Goal: Task Accomplishment & Management: Complete application form

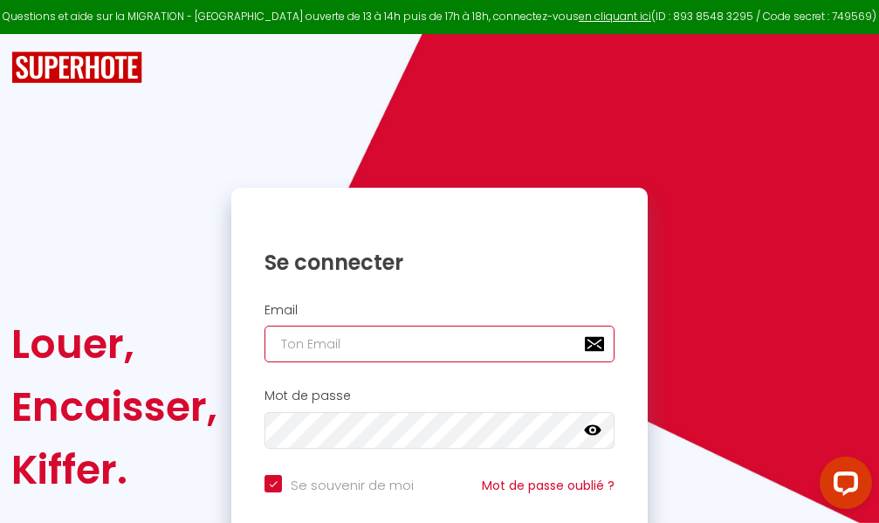
click at [389, 346] on input "email" at bounding box center [440, 344] width 350 height 37
type input "m"
checkbox input "true"
type input "ma"
checkbox input "true"
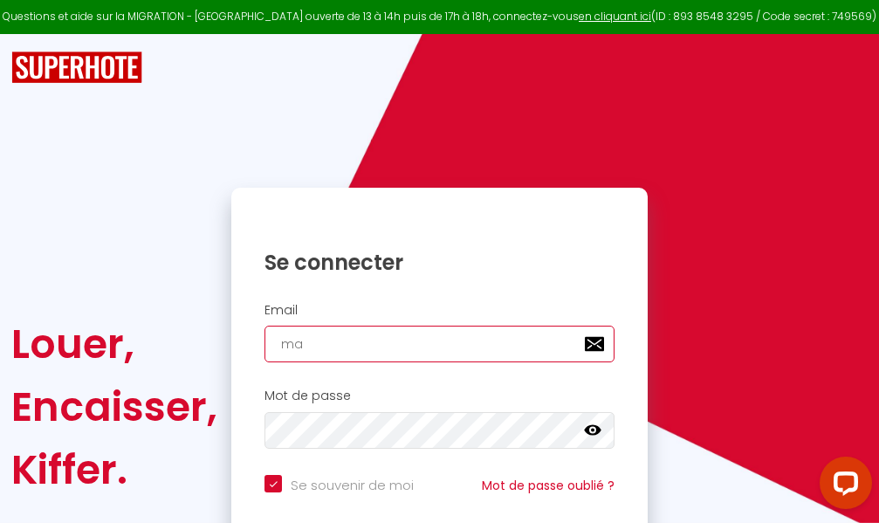
type input "mar"
checkbox input "true"
type input "marc"
checkbox input "true"
type input "marcd"
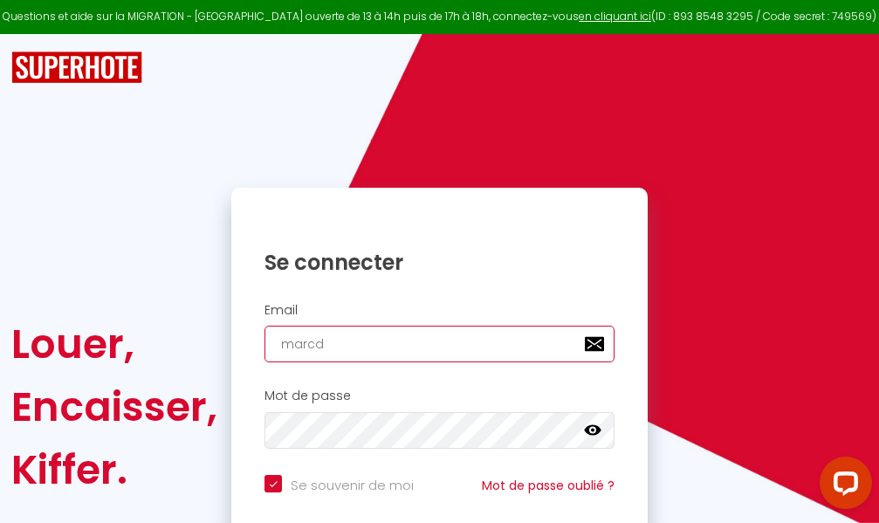
checkbox input "true"
type input "marcdp"
checkbox input "true"
type input "marcdpo"
checkbox input "true"
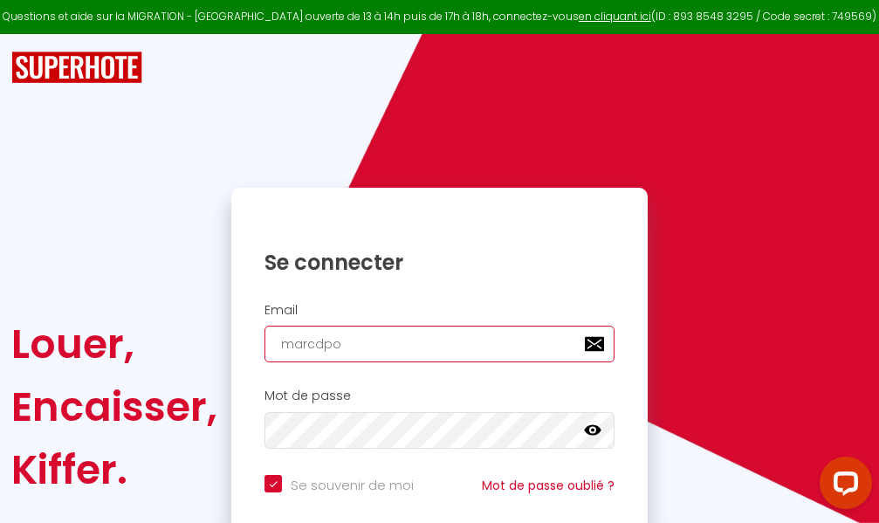
type input "marcdpoz"
checkbox input "true"
type input "marcdpoz."
checkbox input "true"
type input "marcdpoz.l"
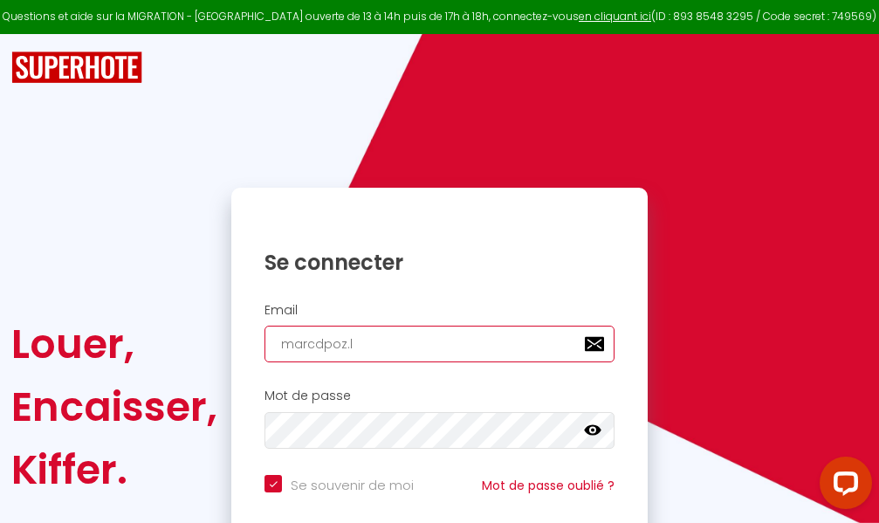
checkbox input "true"
type input "marcdpoz.lo"
checkbox input "true"
type input "marcdpoz.loc"
checkbox input "true"
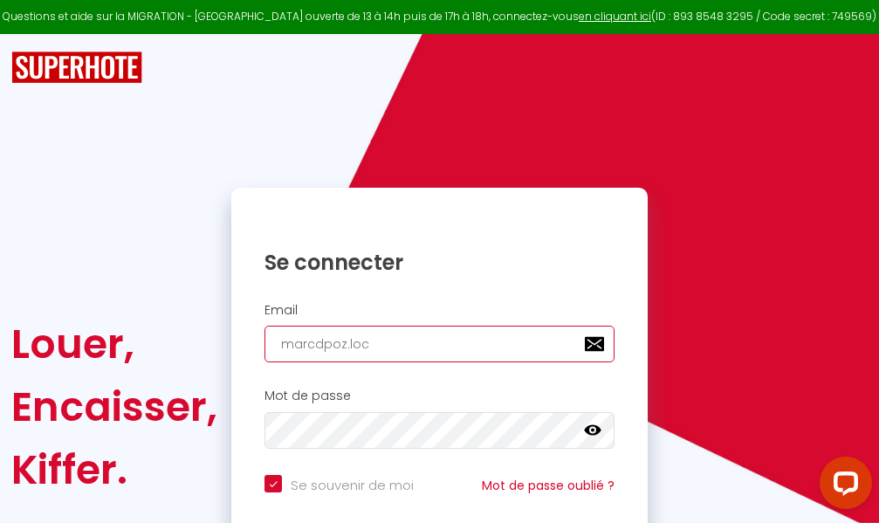
type input "marcdpoz.loca"
checkbox input "true"
type input "marcdpoz.locat"
checkbox input "true"
type input "marcdpoz.locati"
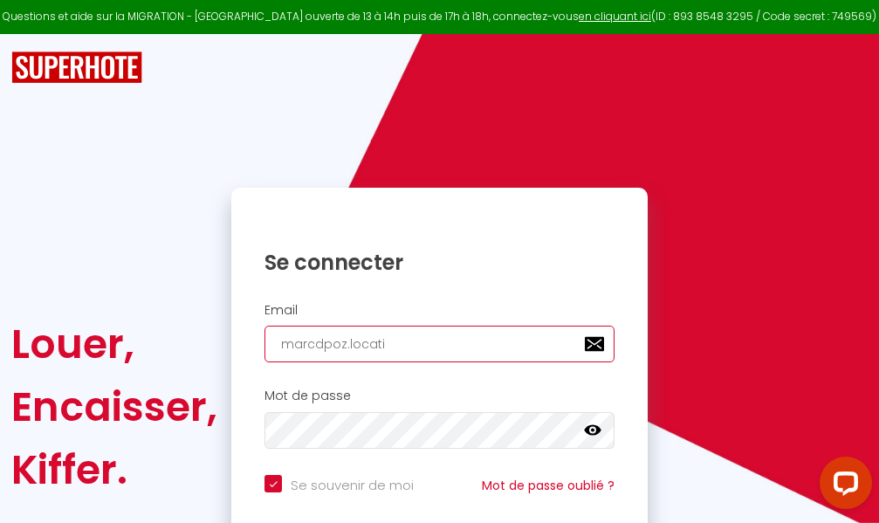
checkbox input "true"
type input "marcdpoz.locatio"
checkbox input "true"
type input "marcdpoz.location"
checkbox input "true"
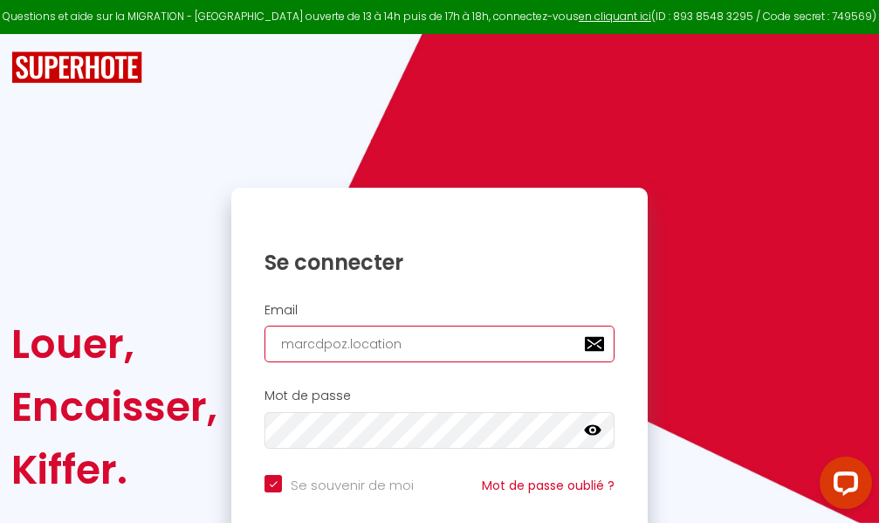
type input "marcdpoz.location@"
checkbox input "true"
type input "marcdpoz.location@g"
checkbox input "true"
type input "marcdpoz.location@gm"
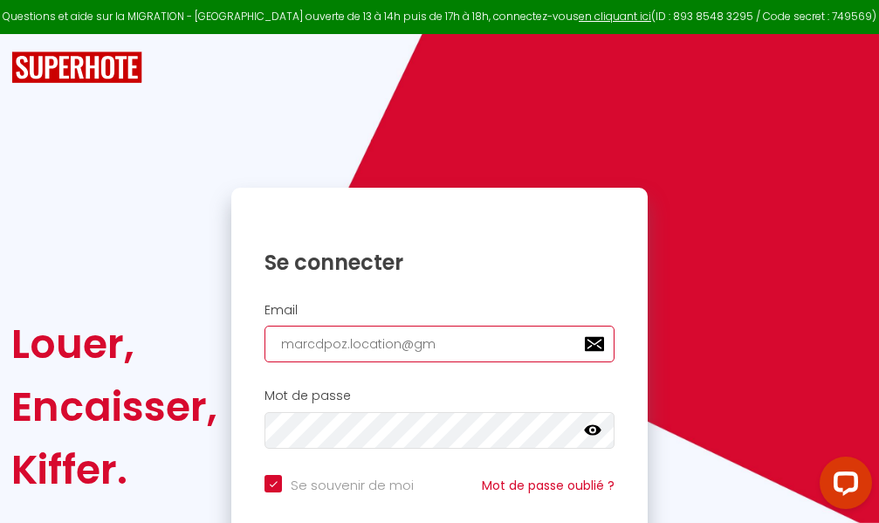
checkbox input "true"
type input "marcdpoz.location@gma"
checkbox input "true"
type input "marcdpoz.location@gmai"
checkbox input "true"
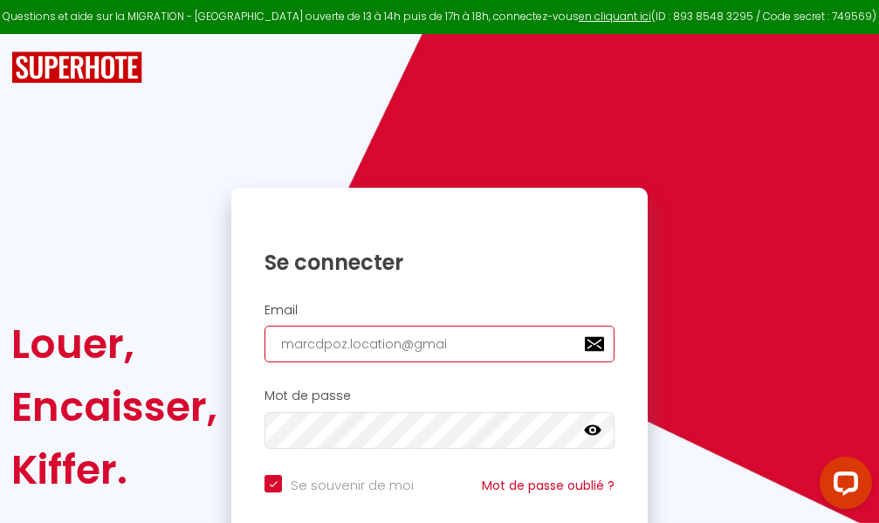
type input "[EMAIL_ADDRESS]"
checkbox input "true"
type input "[EMAIL_ADDRESS]."
checkbox input "true"
type input "marcdpoz.location@gmail.c"
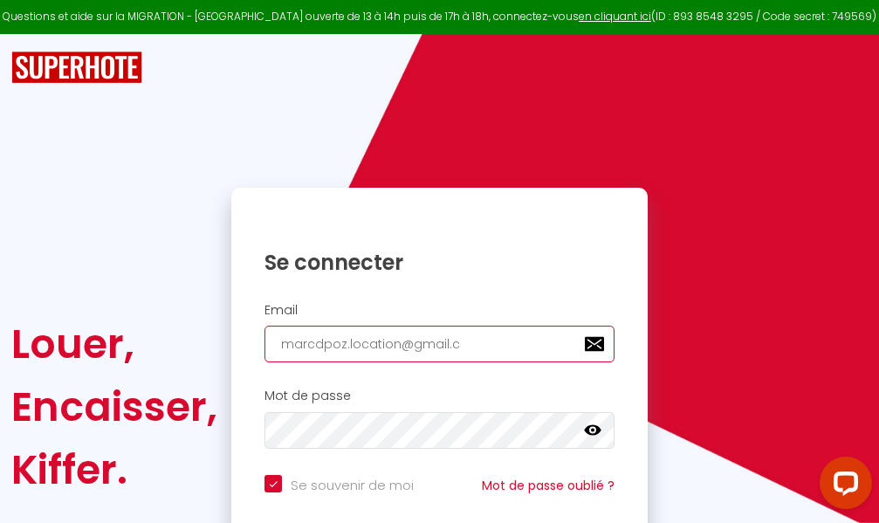
checkbox input "true"
type input "[EMAIL_ADDRESS][DOMAIN_NAME]"
checkbox input "true"
type input "[EMAIL_ADDRESS][DOMAIN_NAME]"
checkbox input "true"
